Goal: Task Accomplishment & Management: Use online tool/utility

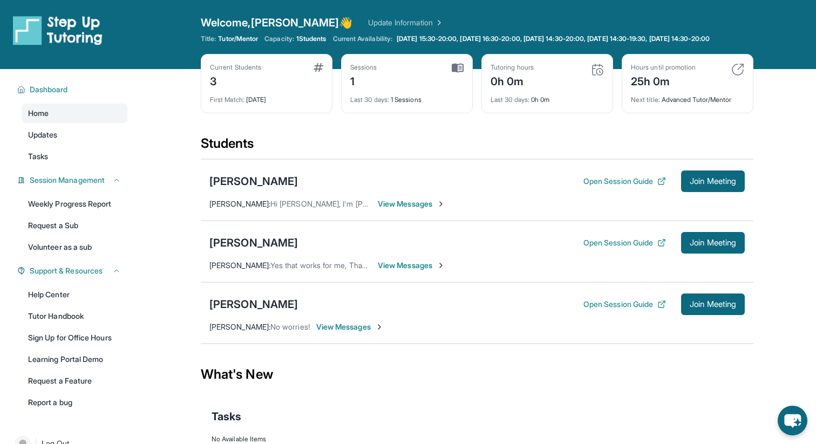
scroll to position [10, 0]
click at [443, 81] on div "Sessions 2" at bounding box center [406, 76] width 113 height 26
click at [697, 184] on span "Join Meeting" at bounding box center [712, 181] width 46 height 6
click at [249, 189] on div "[PERSON_NAME]" at bounding box center [253, 181] width 88 height 15
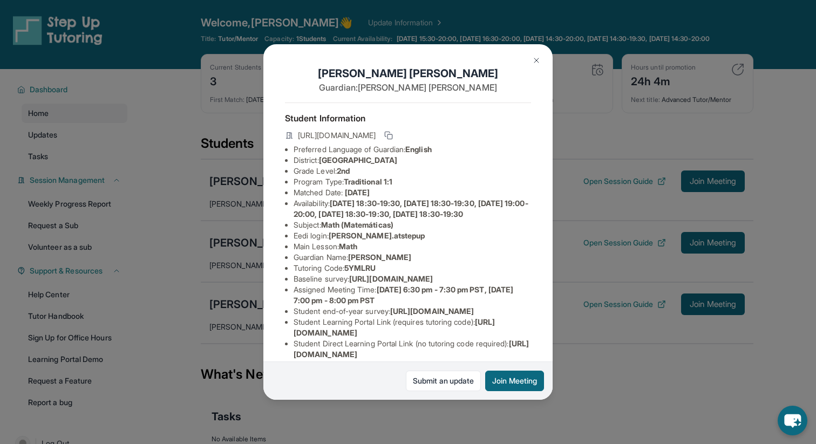
click at [533, 64] on img at bounding box center [536, 60] width 9 height 9
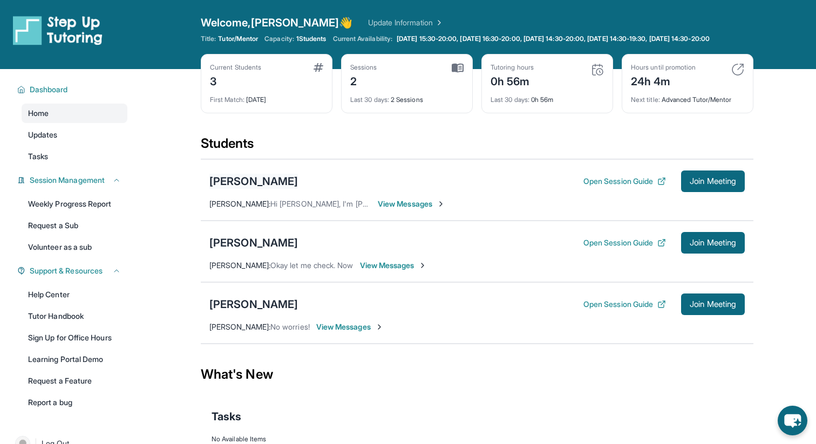
click at [257, 187] on div "[PERSON_NAME]" at bounding box center [253, 181] width 88 height 15
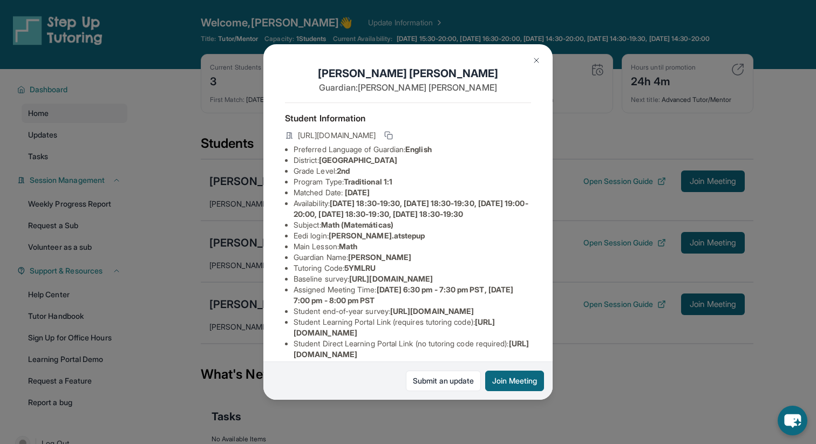
click at [539, 63] on img at bounding box center [536, 60] width 9 height 9
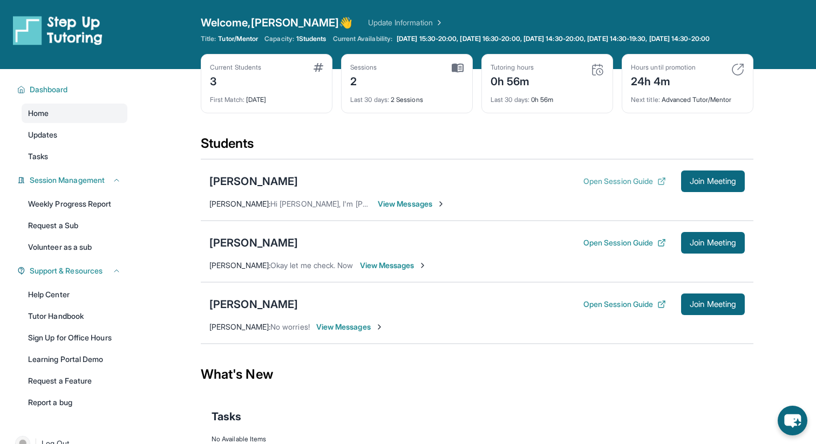
click at [627, 186] on button "Open Session Guide" at bounding box center [624, 181] width 83 height 11
